Goal: Communication & Community: Answer question/provide support

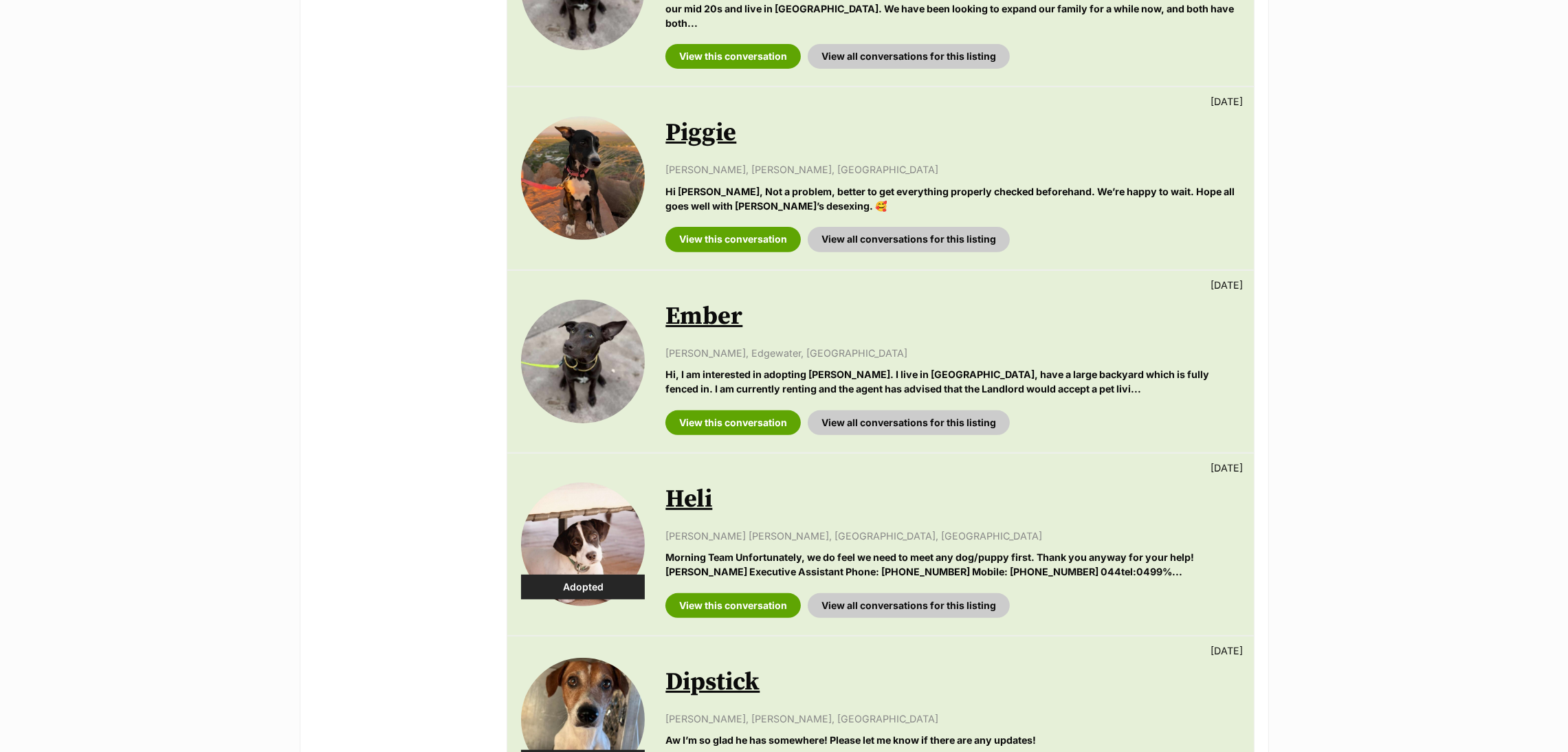
scroll to position [755, 0]
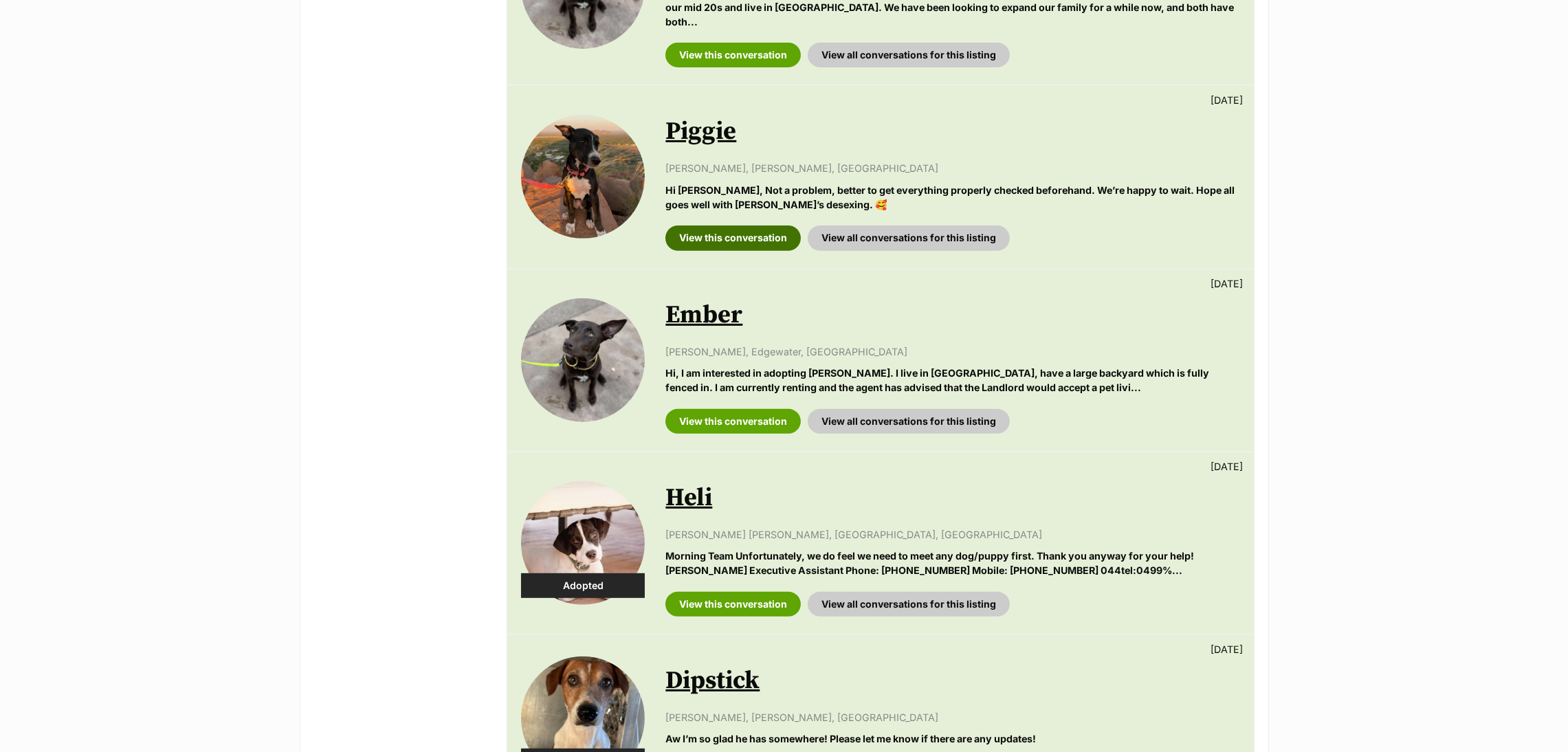
click at [702, 229] on link "View this conversation" at bounding box center [733, 238] width 135 height 25
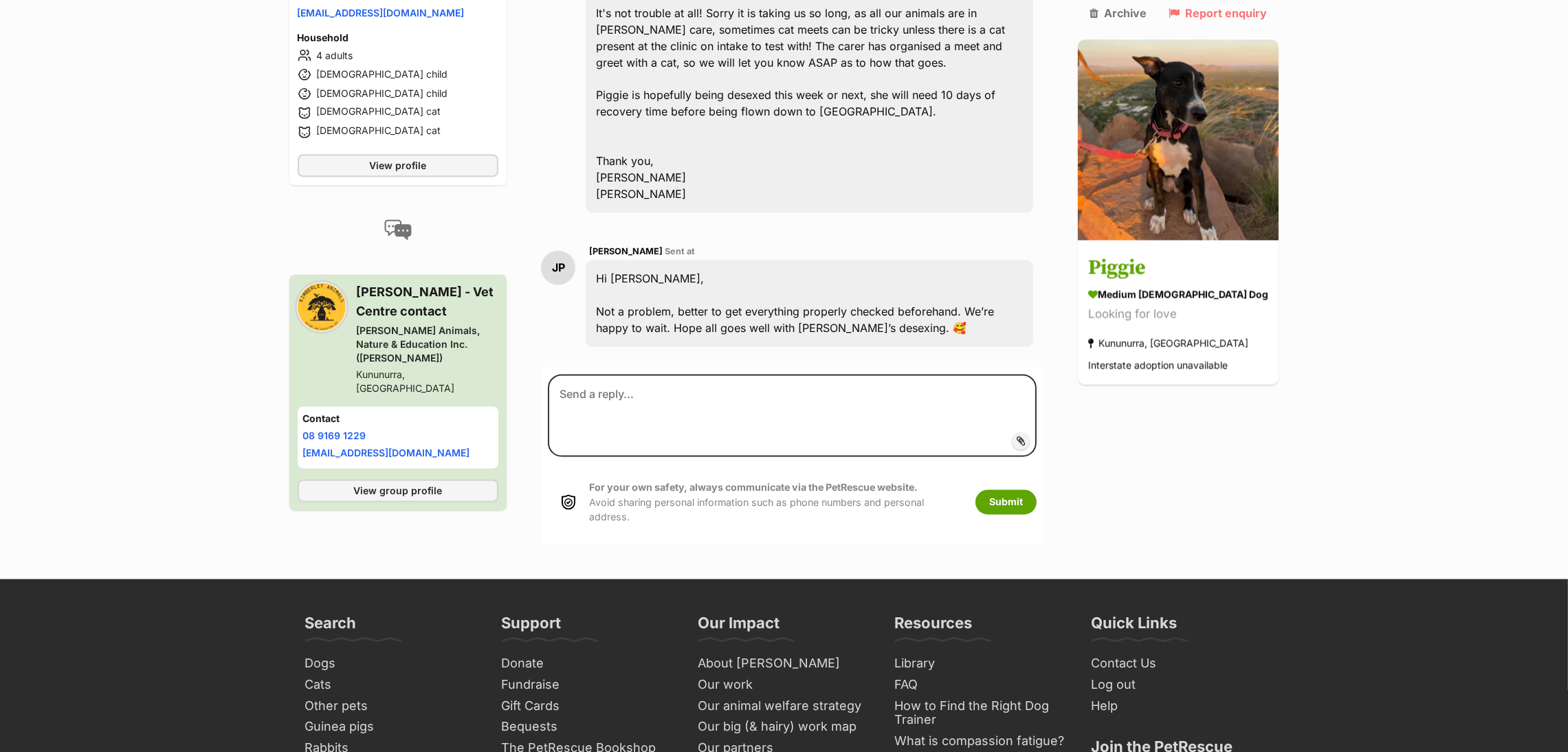
scroll to position [3842, 0]
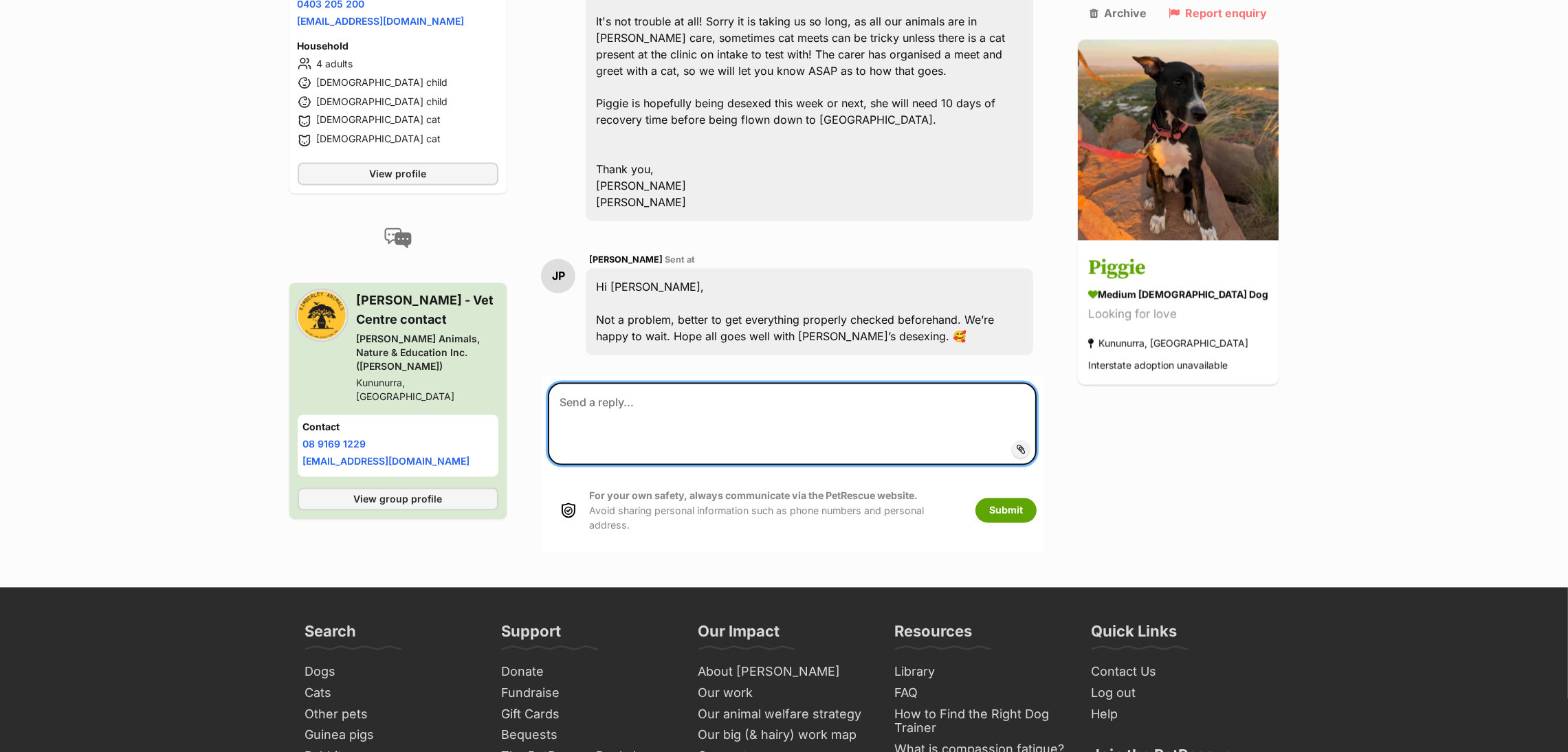
click at [633, 383] on textarea at bounding box center [792, 424] width 488 height 83
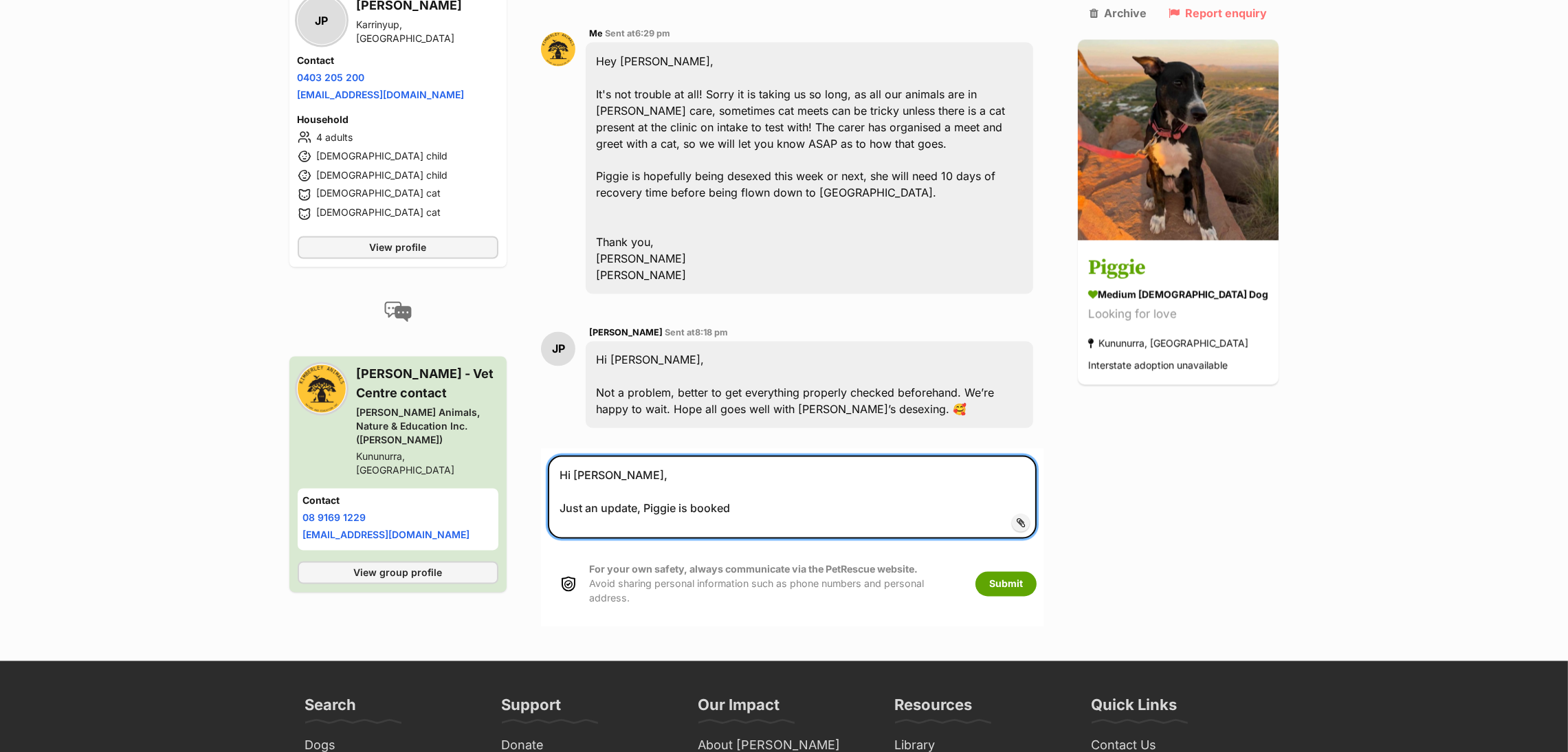
scroll to position [3698, 0]
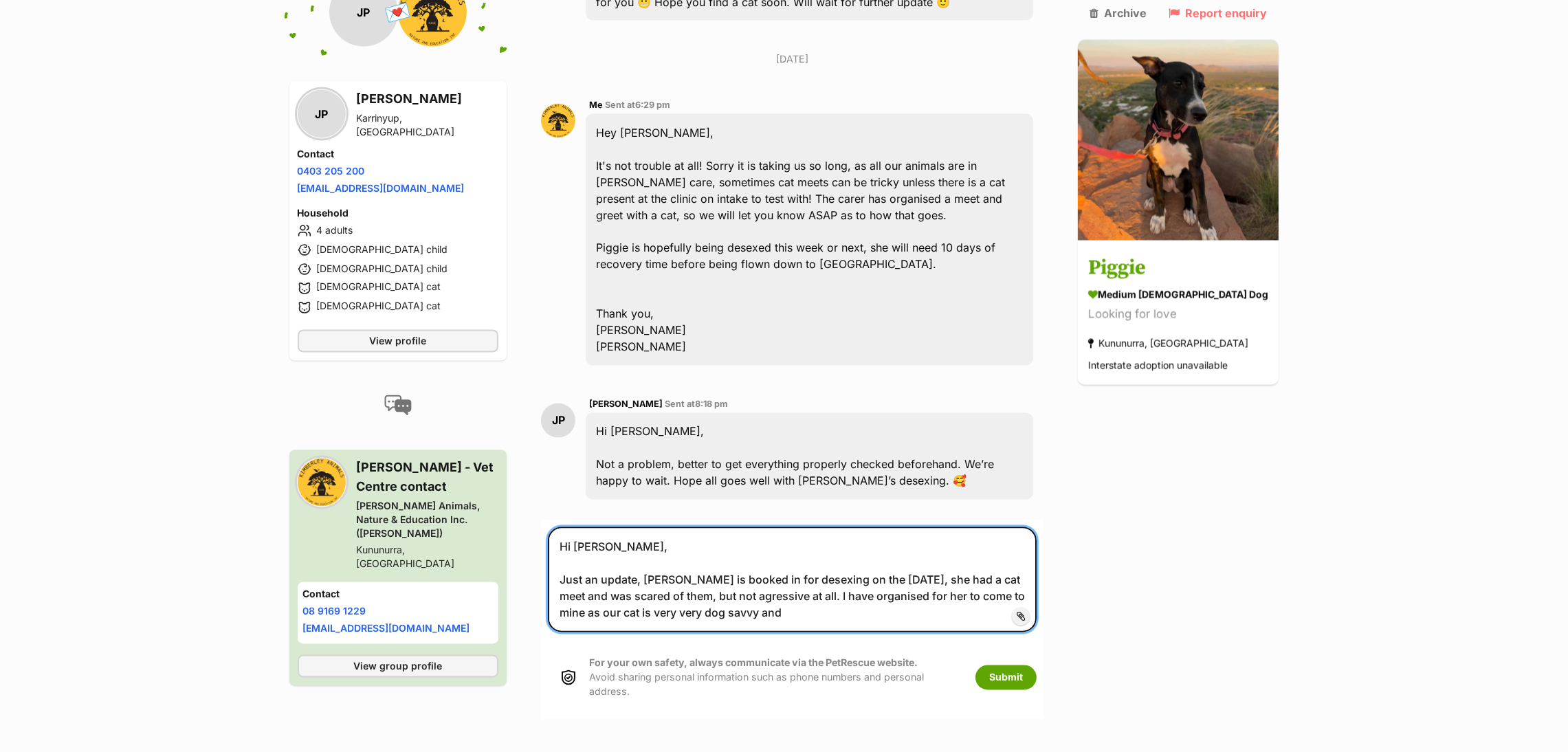
click at [712, 527] on textarea "Hi Janine, Just an update, Piggie is booked in for desexing on the 1st of Octob…" at bounding box center [792, 579] width 488 height 105
click at [764, 527] on textarea "Hi Janine, Just an update, Piggie is booked in for desexing on the 1st of Octob…" at bounding box center [792, 579] width 488 height 105
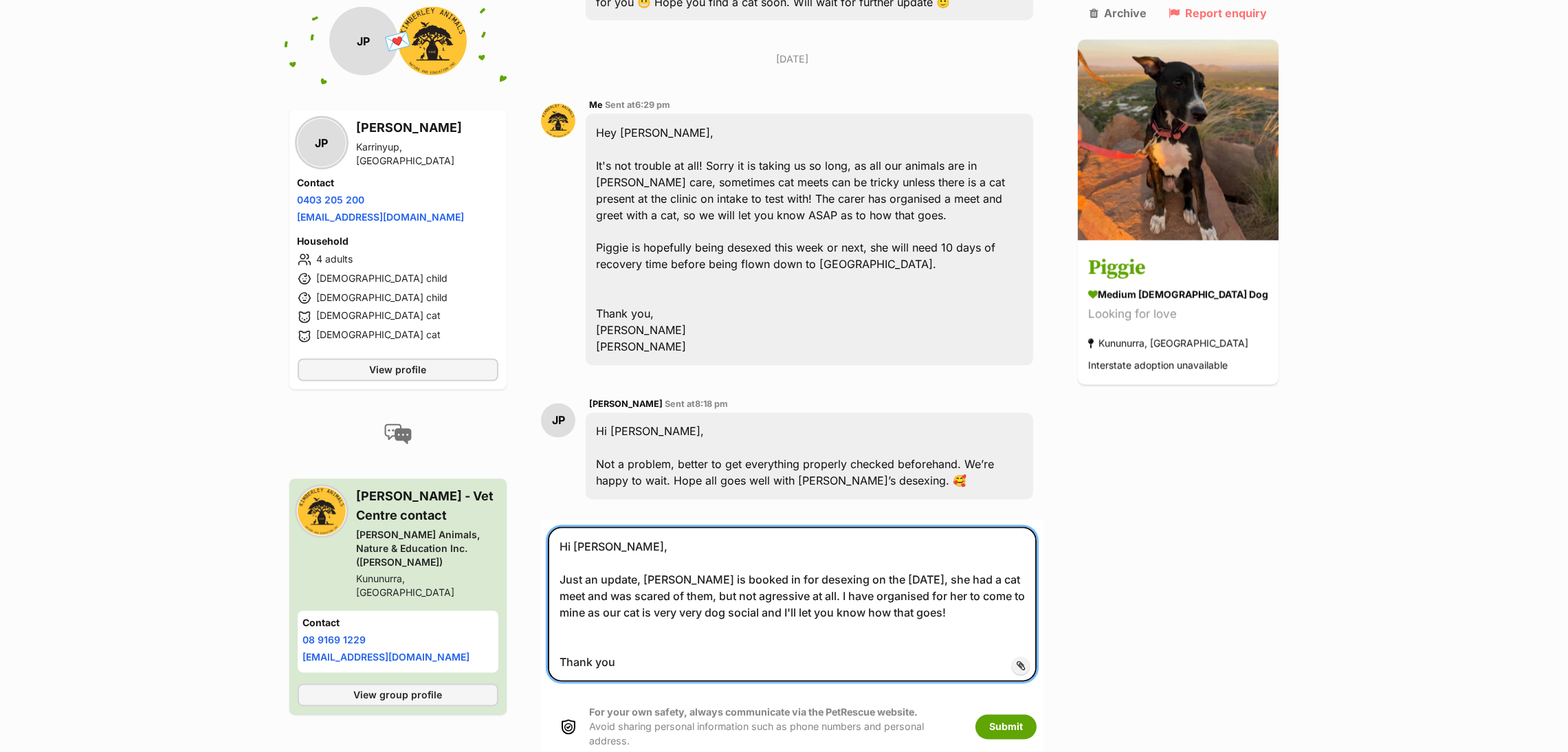
click at [818, 527] on textarea "Hi Janine, Just an update, Piggie is booked in for desexing on the 1st of Octob…" at bounding box center [792, 604] width 488 height 154
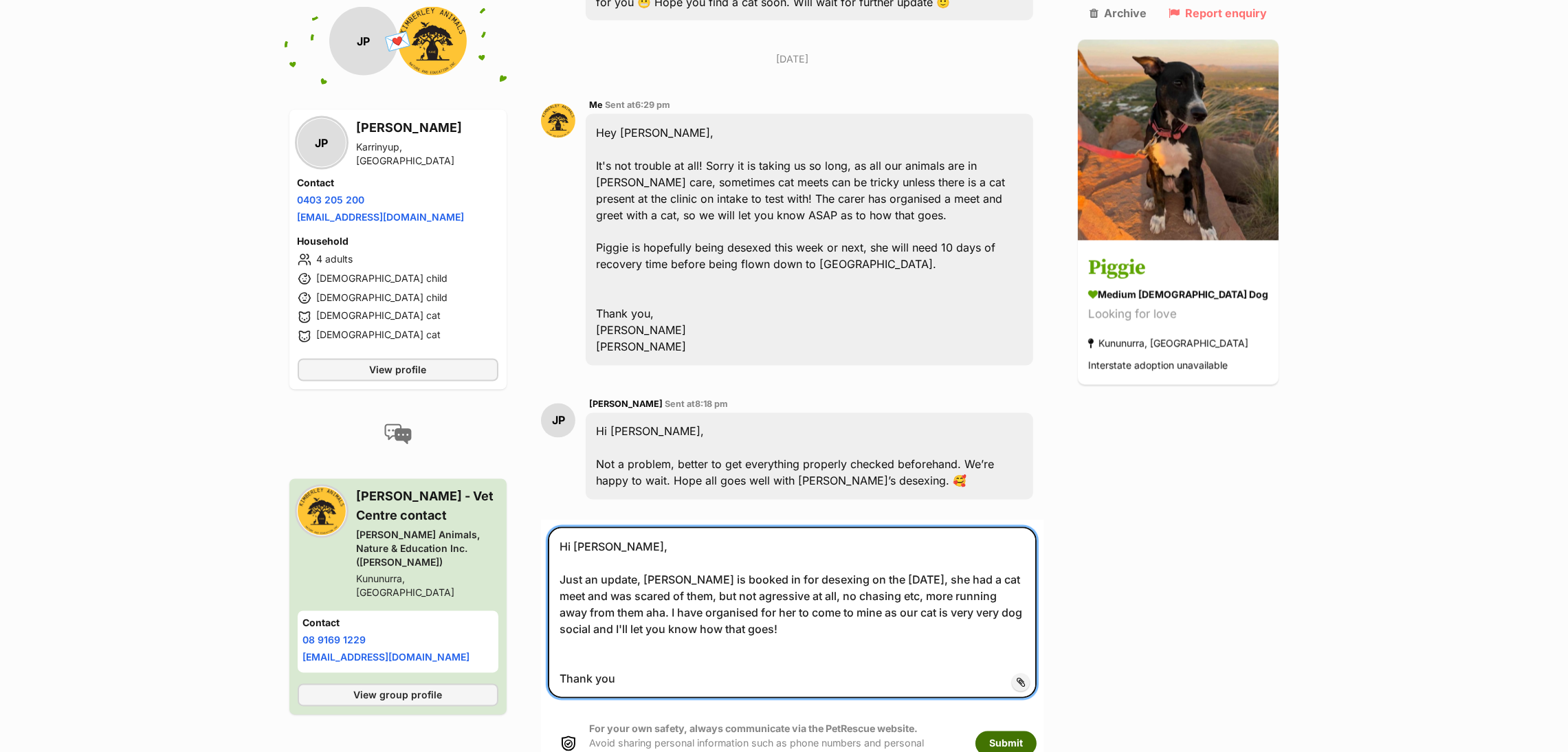
type textarea "Hi Janine, Just an update, Piggie is booked in for desexing on the 1st of Octob…"
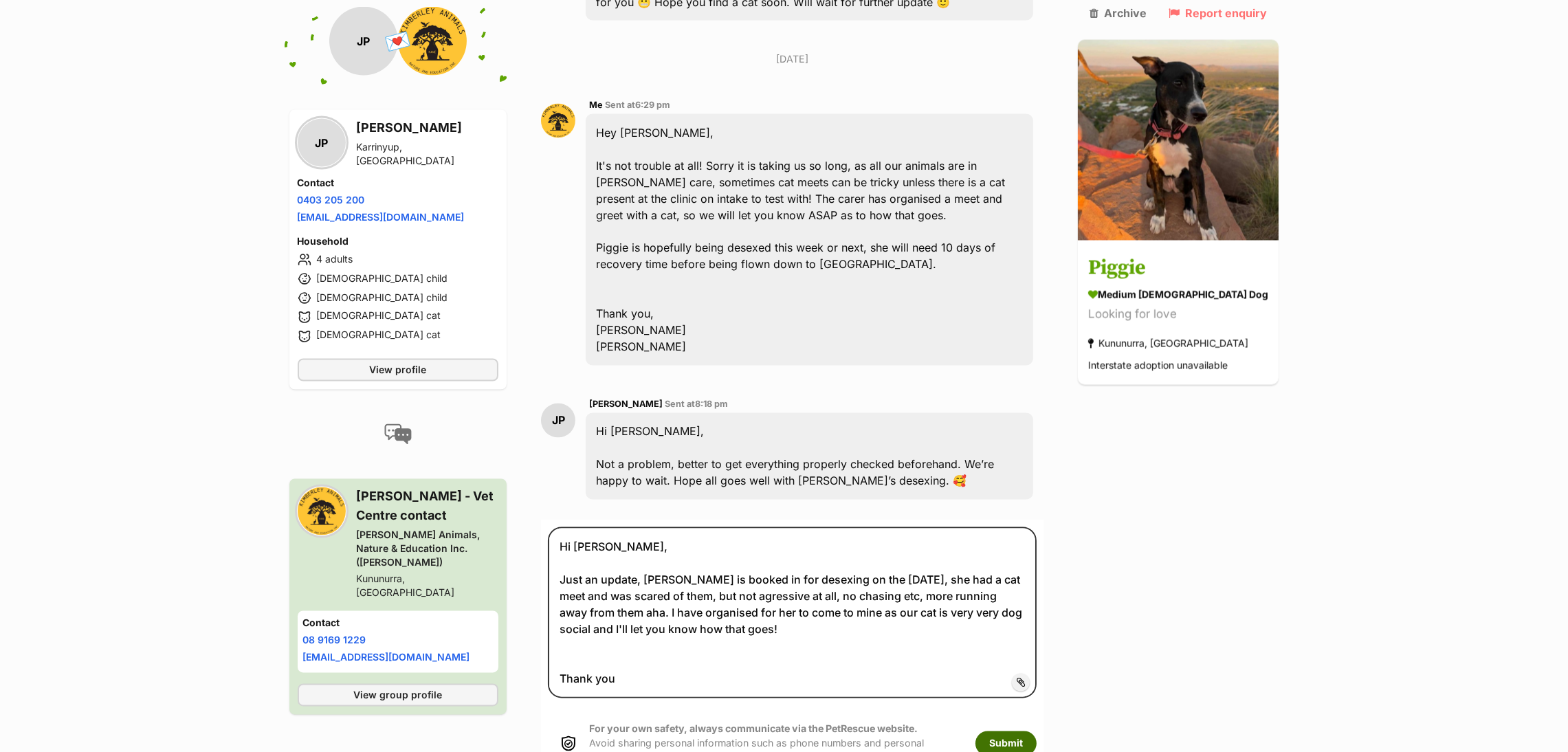
click at [1022, 732] on button "Submit" at bounding box center [1006, 744] width 61 height 25
